Goal: Find specific page/section: Find specific page/section

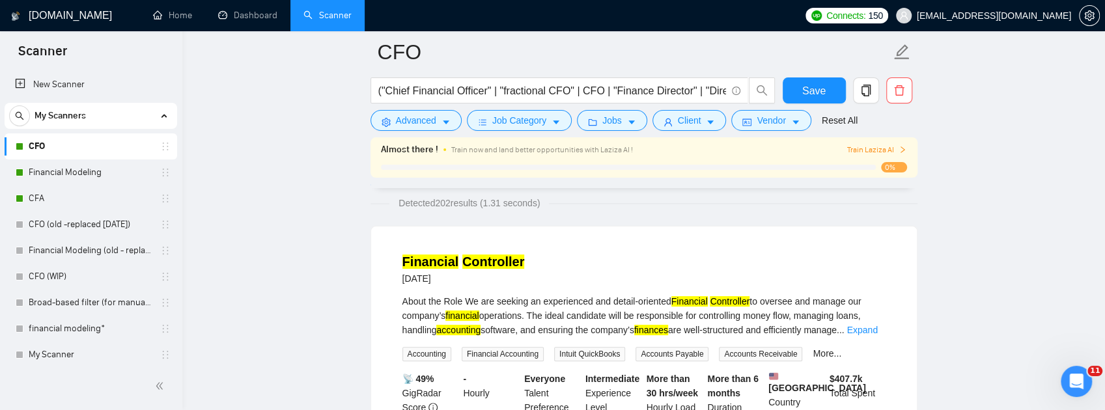
click at [44, 146] on link "CFO" at bounding box center [91, 147] width 124 height 26
click at [799, 87] on button "Save" at bounding box center [814, 91] width 63 height 26
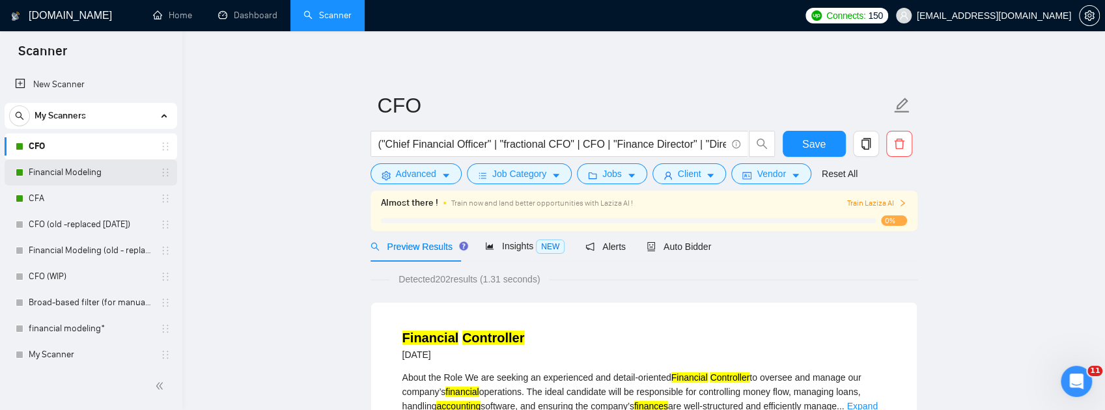
click at [63, 169] on link "Financial Modeling" at bounding box center [91, 173] width 124 height 26
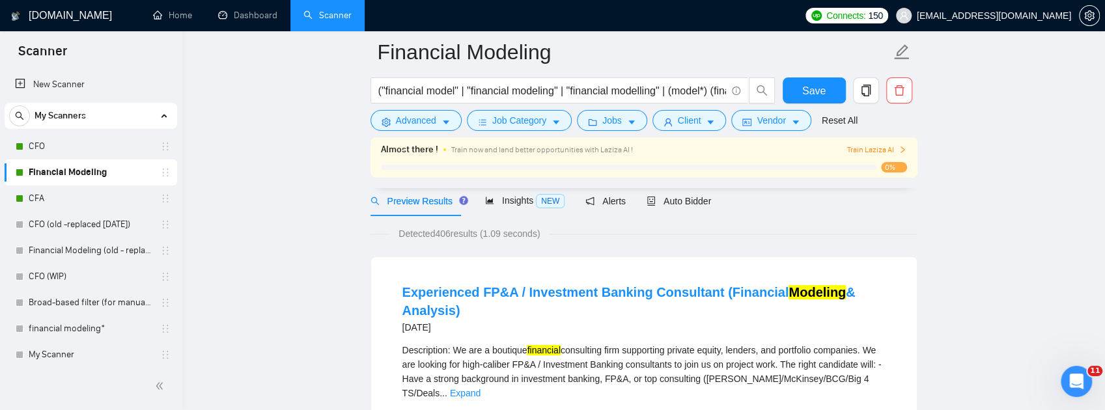
scroll to position [87, 0]
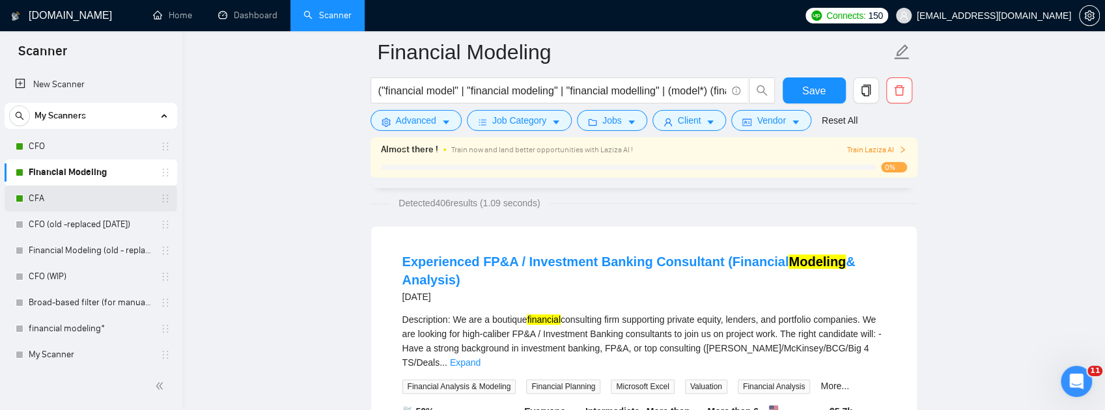
click at [44, 194] on link "CFA" at bounding box center [91, 199] width 124 height 26
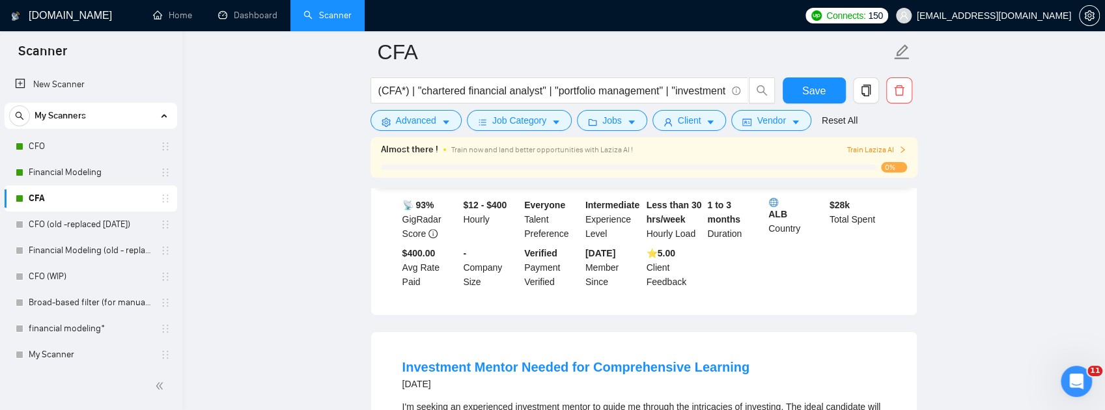
scroll to position [130, 0]
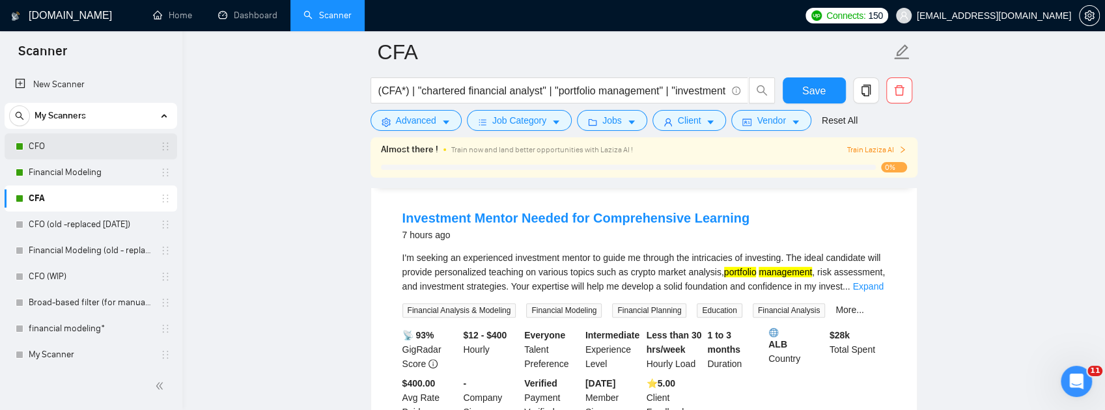
click at [65, 149] on link "CFO" at bounding box center [91, 147] width 124 height 26
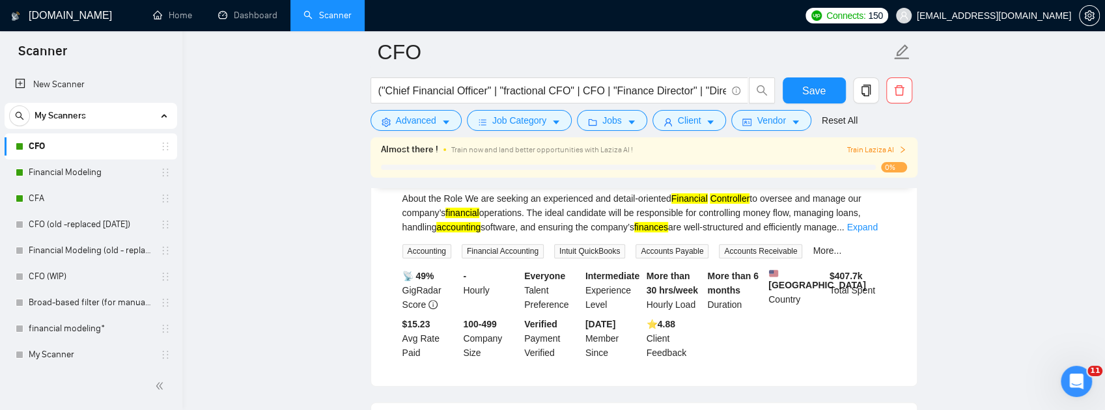
scroll to position [304, 0]
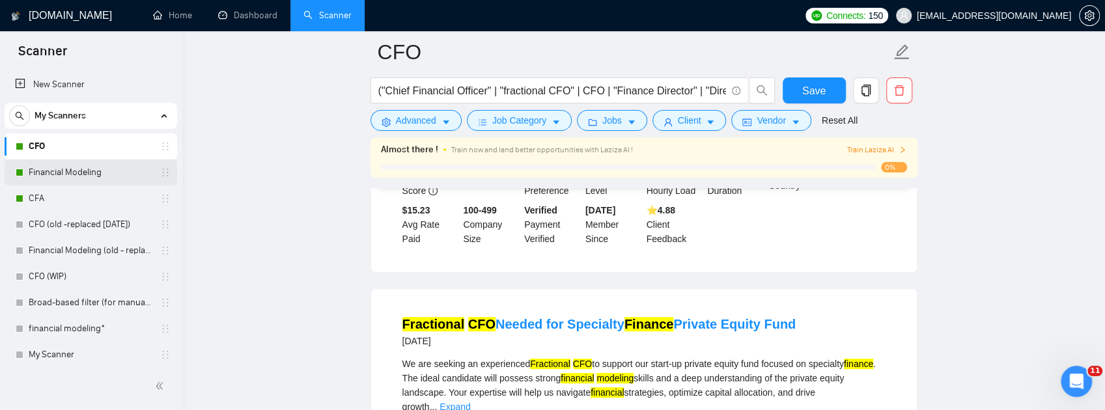
click at [69, 178] on link "Financial Modeling" at bounding box center [91, 173] width 124 height 26
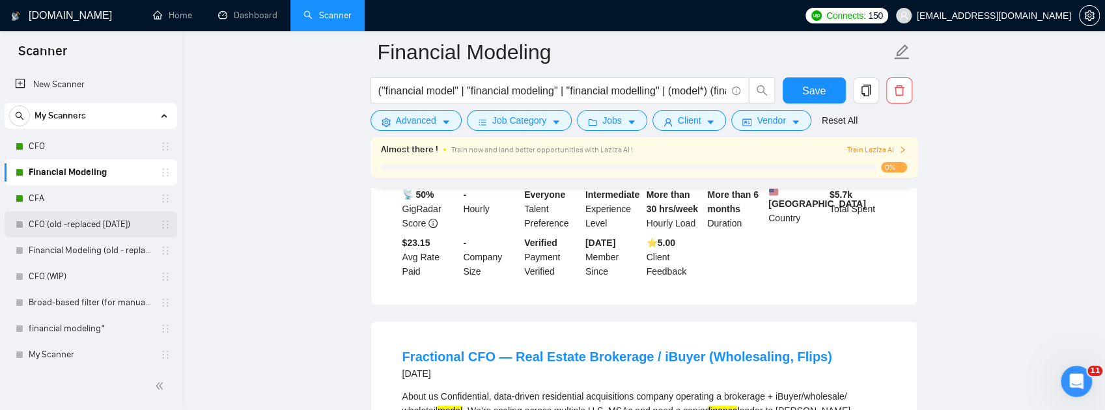
click at [68, 233] on link "CFO (old -replaced [DATE])" at bounding box center [91, 225] width 124 height 26
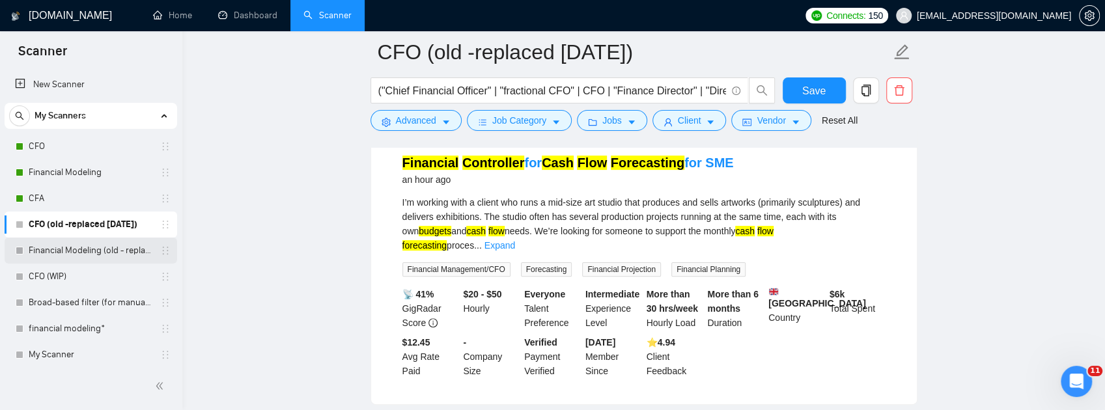
scroll to position [130, 0]
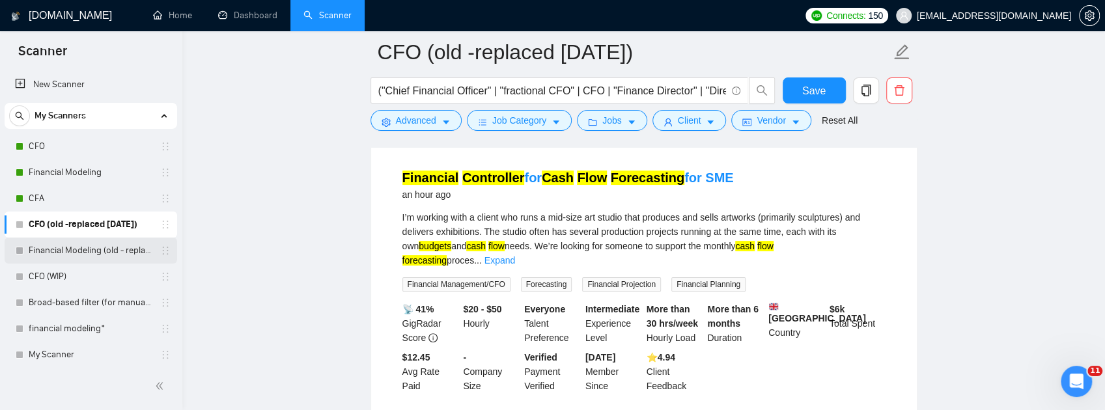
click at [85, 249] on link "Financial Modeling (old - replaced [DATE])" at bounding box center [91, 251] width 124 height 26
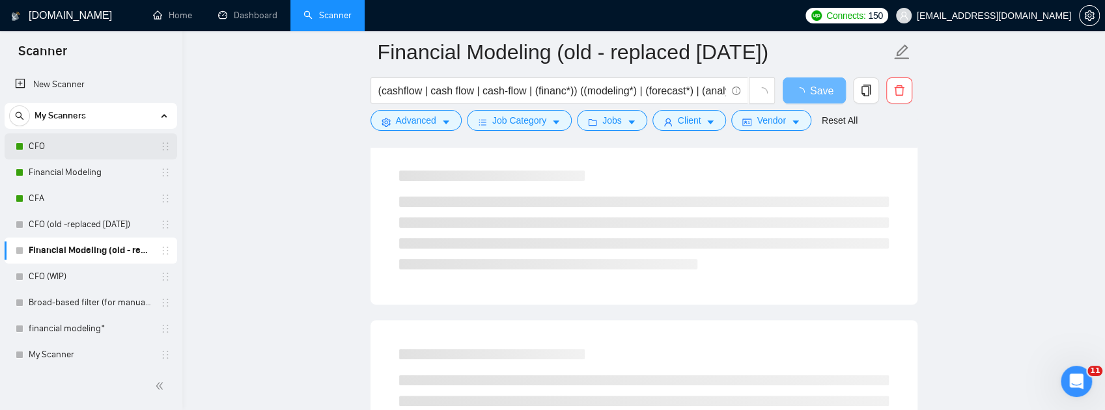
click at [55, 151] on link "CFO" at bounding box center [91, 147] width 124 height 26
